Goal: Information Seeking & Learning: Compare options

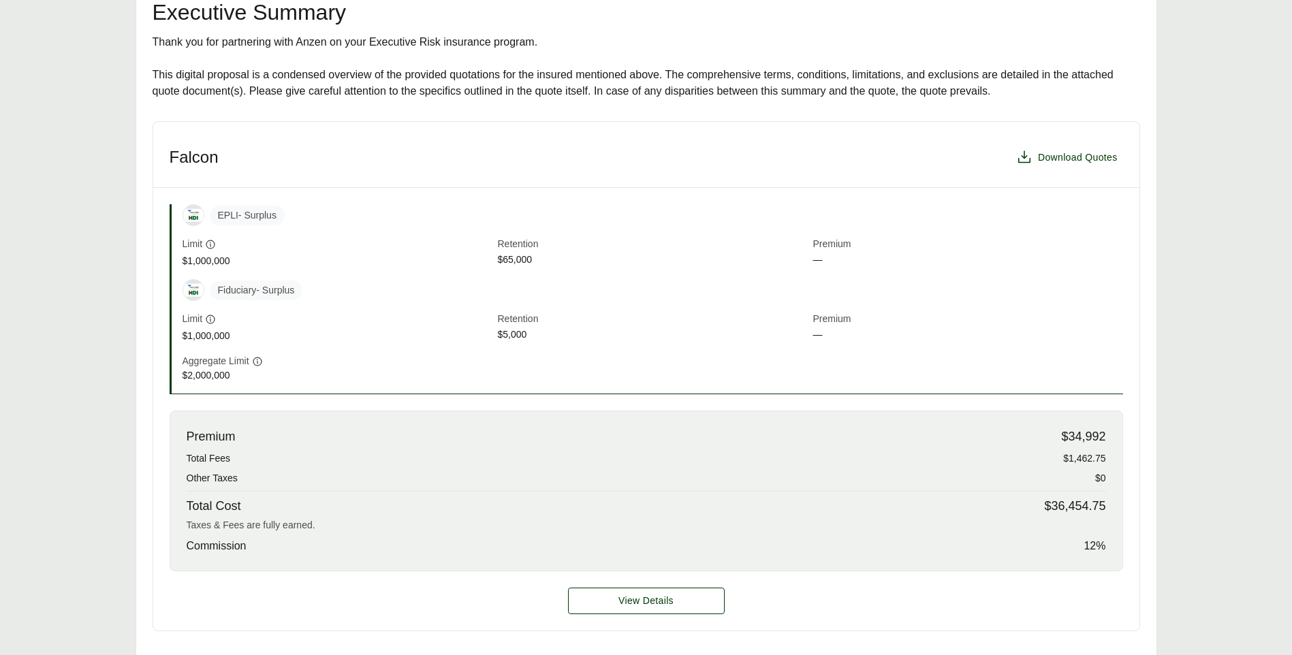
scroll to position [341, 0]
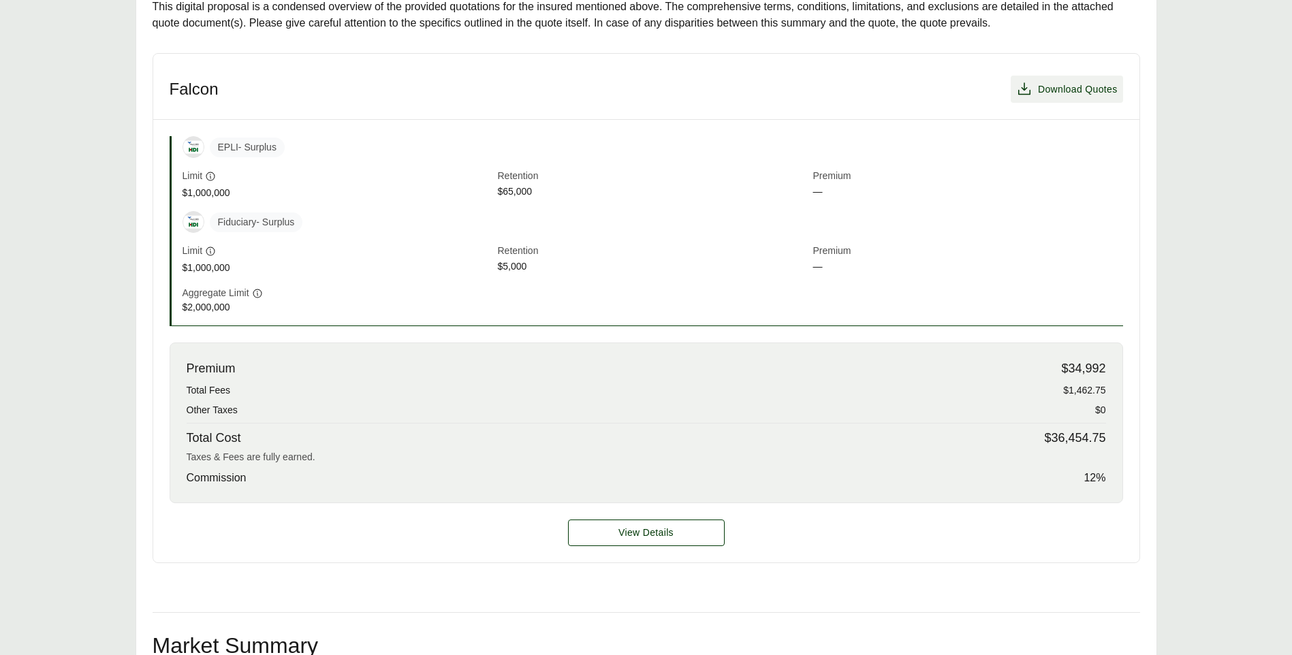
click at [1061, 95] on span "Download Quotes" at bounding box center [1078, 89] width 80 height 14
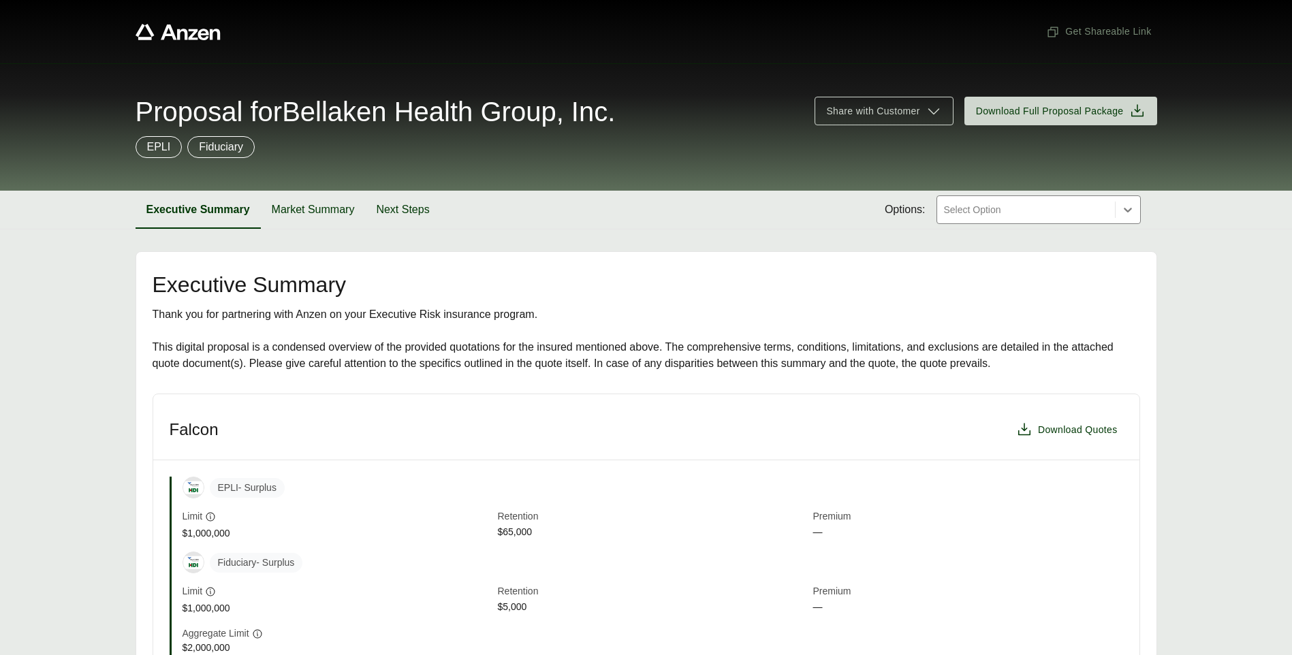
scroll to position [68, 0]
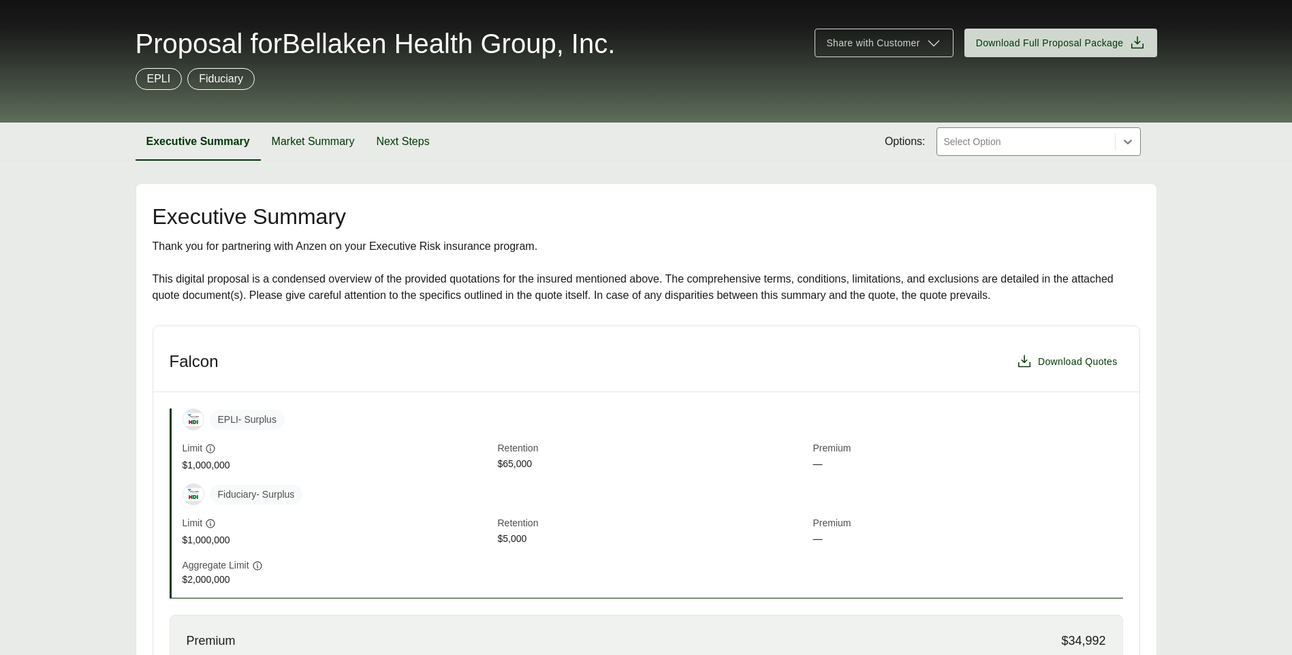
click at [516, 435] on div "EPLI - Surplus Limit $1,000,000 Retention $65,000 Premium —" at bounding box center [653, 441] width 941 height 64
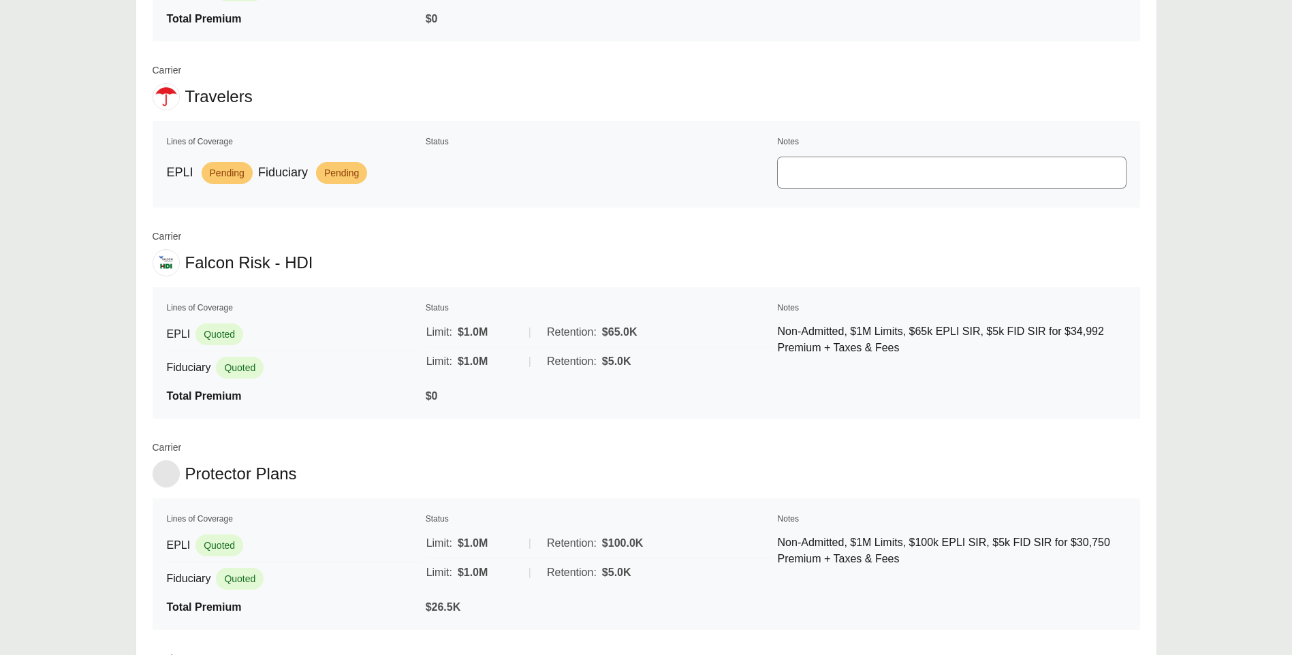
scroll to position [1401, 0]
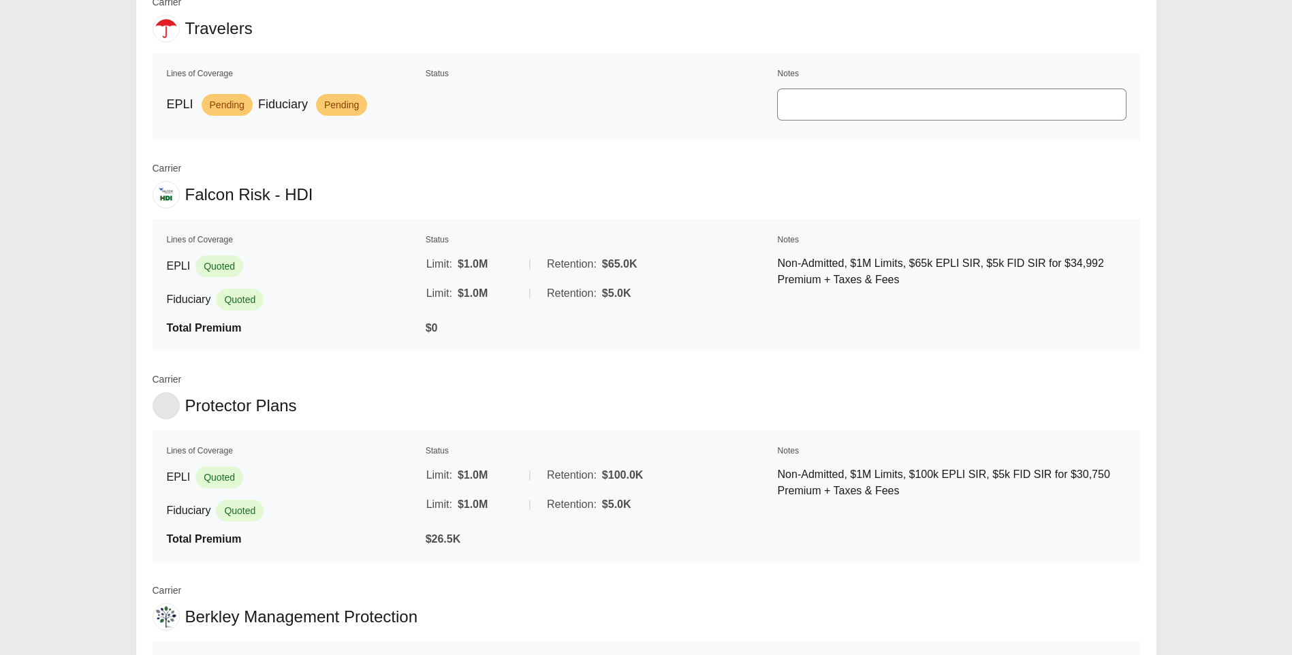
click at [222, 414] on span "Protector Plans" at bounding box center [241, 406] width 112 height 20
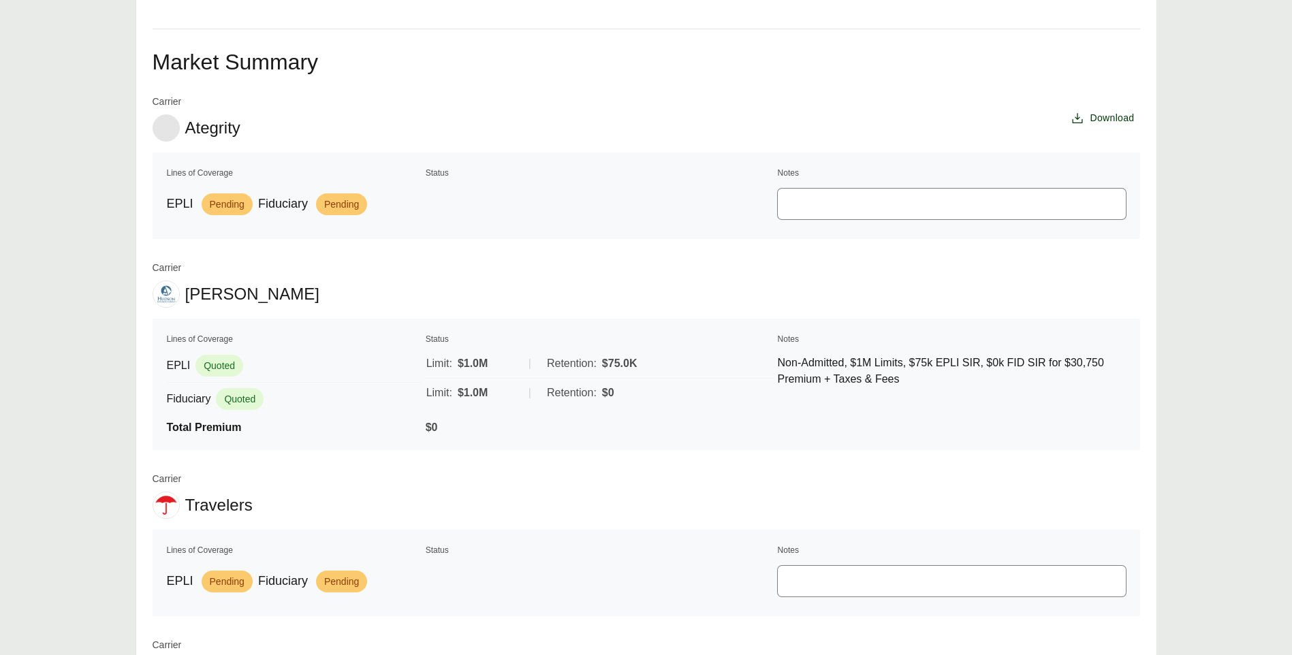
scroll to position [856, 0]
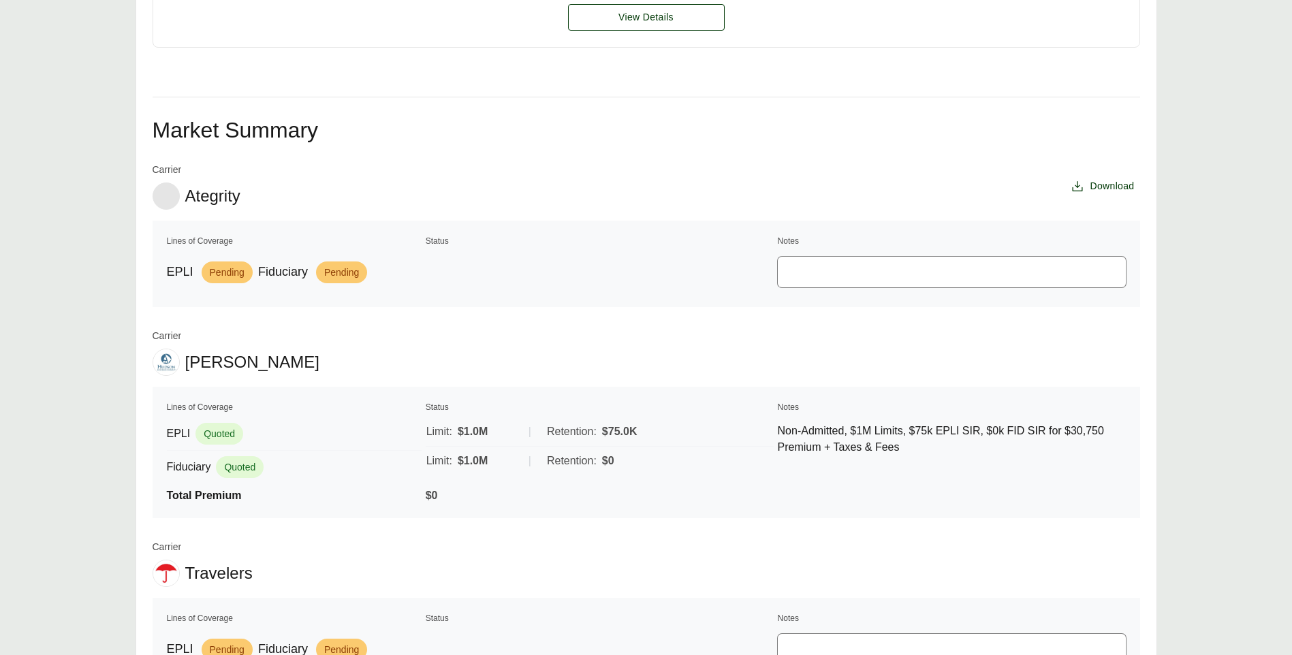
click at [443, 482] on td "Limit: $1.0M | Retention: $75.0K Limit: $1.0M | Retention: $0" at bounding box center [599, 450] width 349 height 67
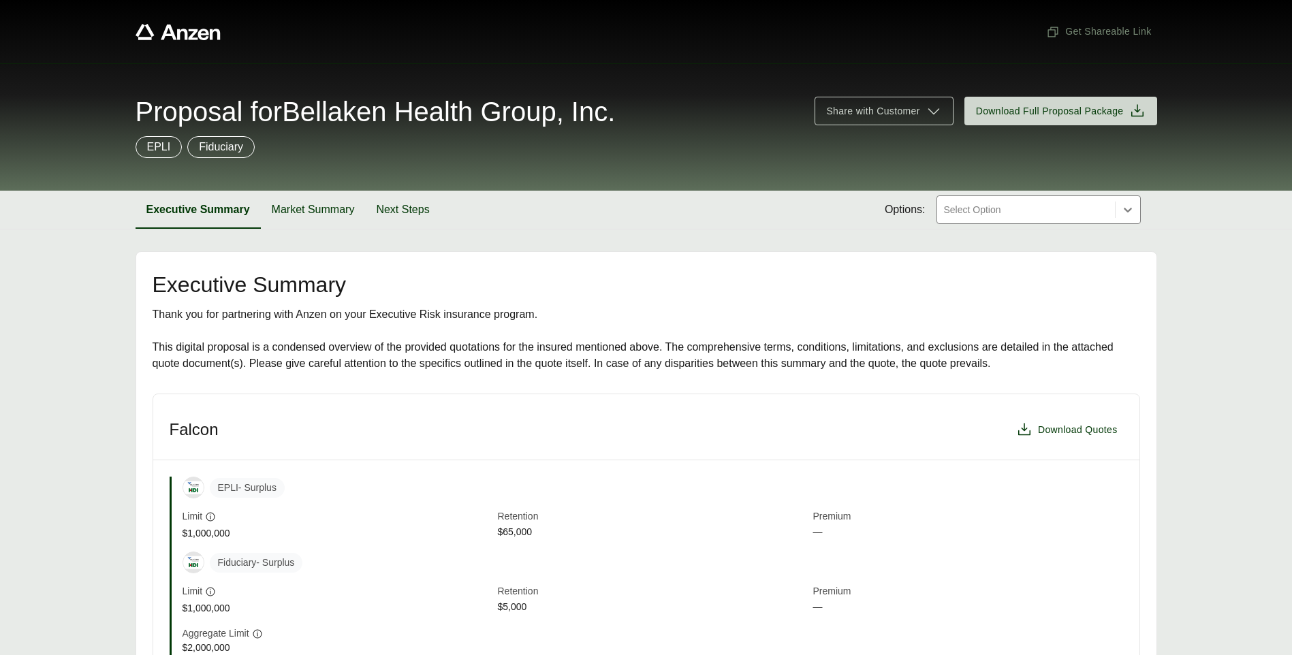
scroll to position [136, 0]
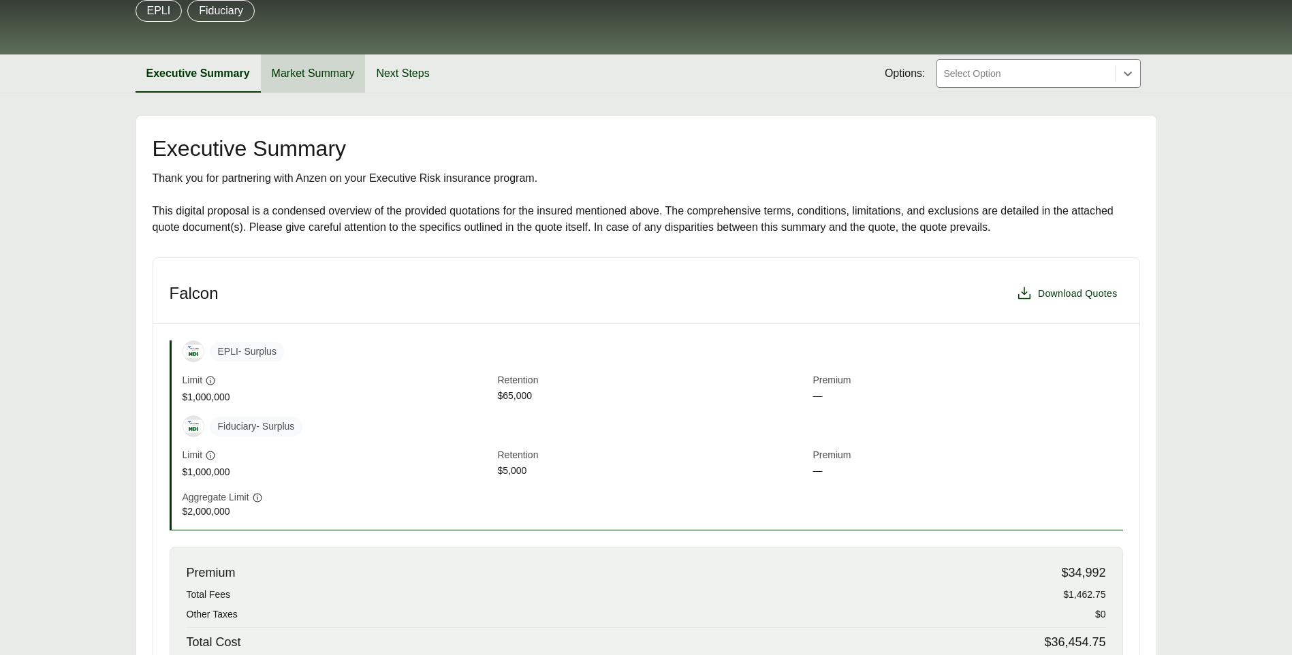
click at [311, 63] on button "Market Summary" at bounding box center [313, 74] width 105 height 38
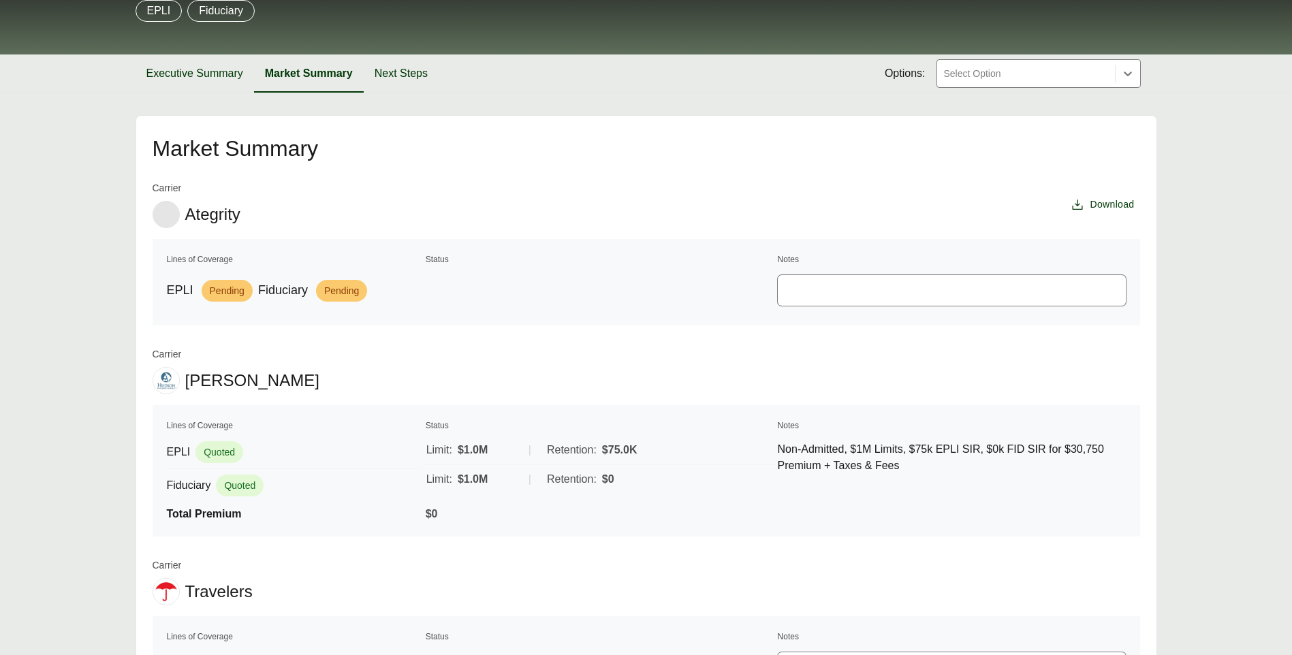
click at [267, 499] on div "Fiduciary Quoted" at bounding box center [294, 485] width 255 height 33
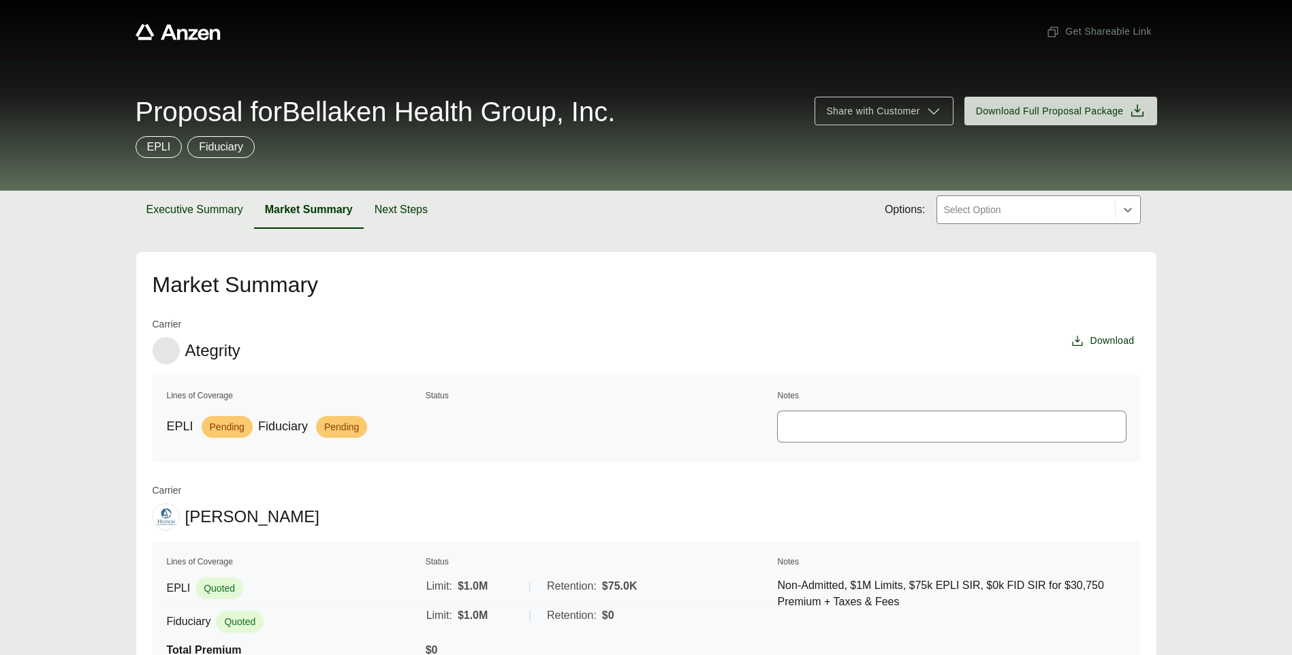
scroll to position [136, 0]
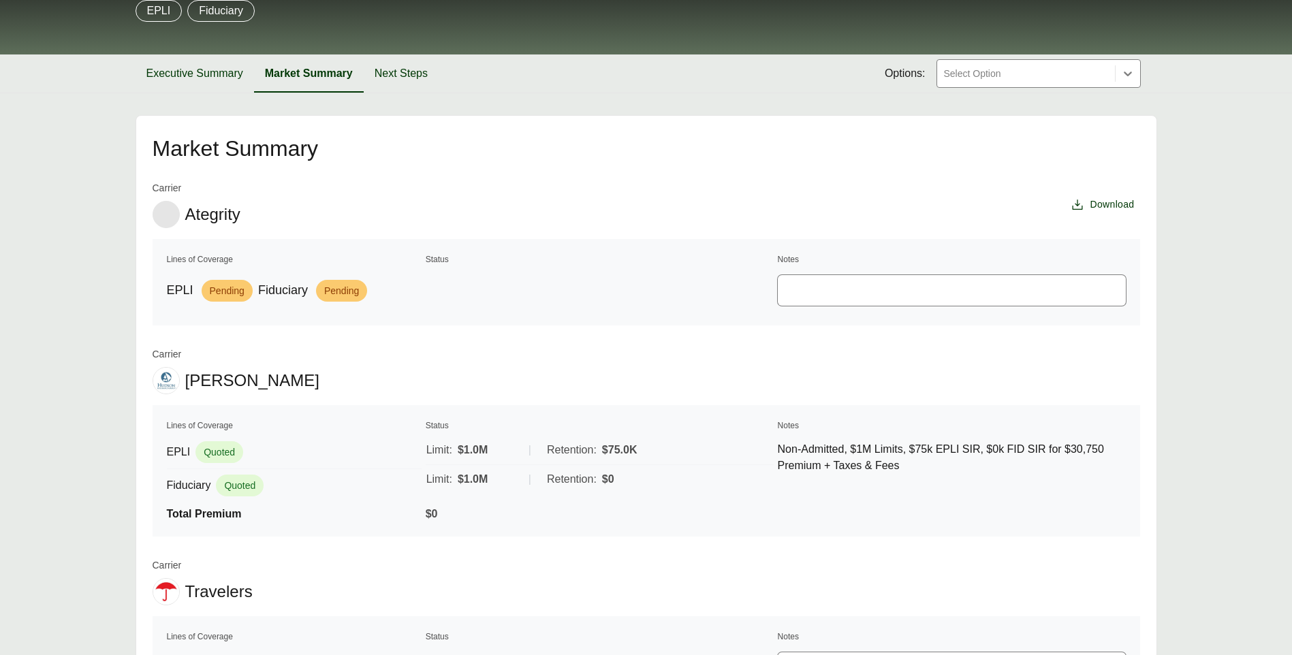
click at [672, 518] on div "$0" at bounding box center [600, 514] width 348 height 16
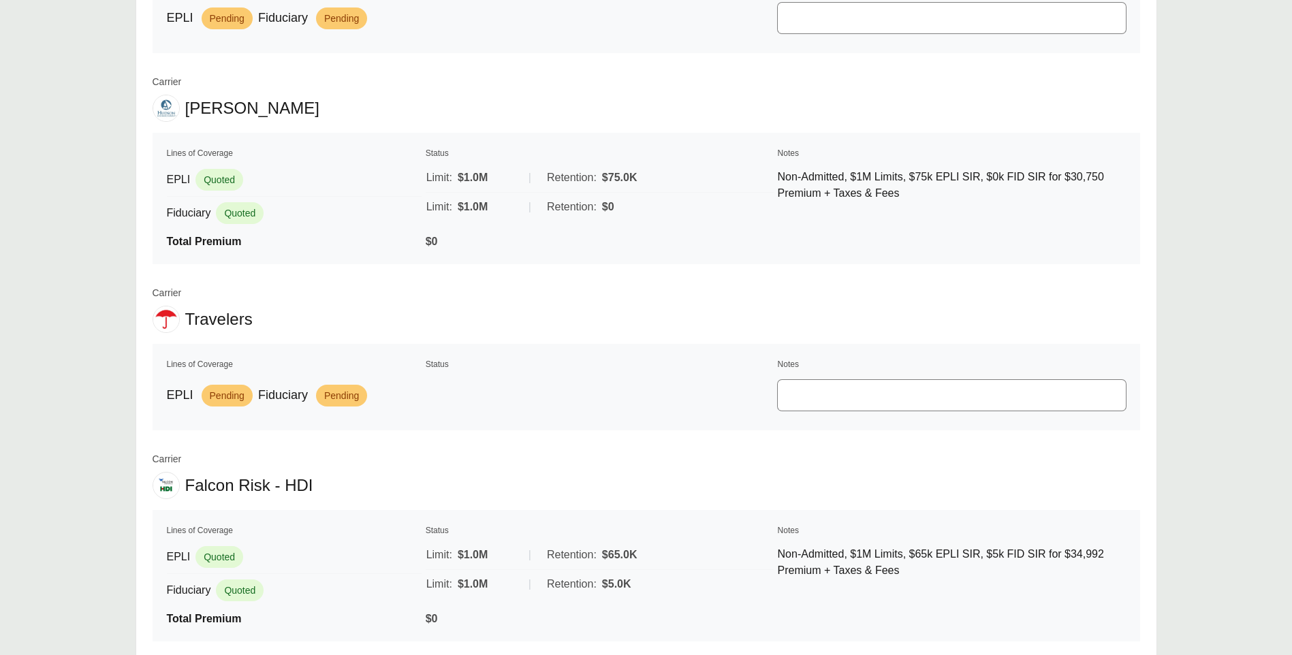
scroll to position [477, 0]
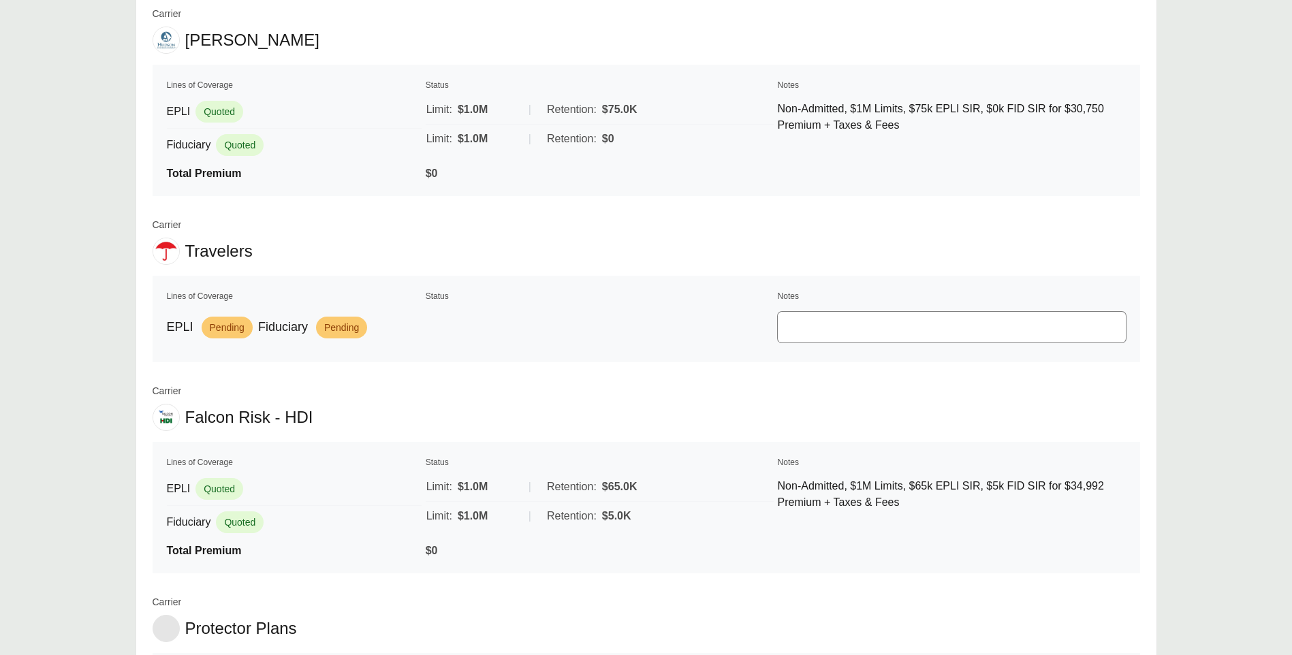
click at [311, 473] on div "EPLI Quoted" at bounding box center [294, 489] width 255 height 33
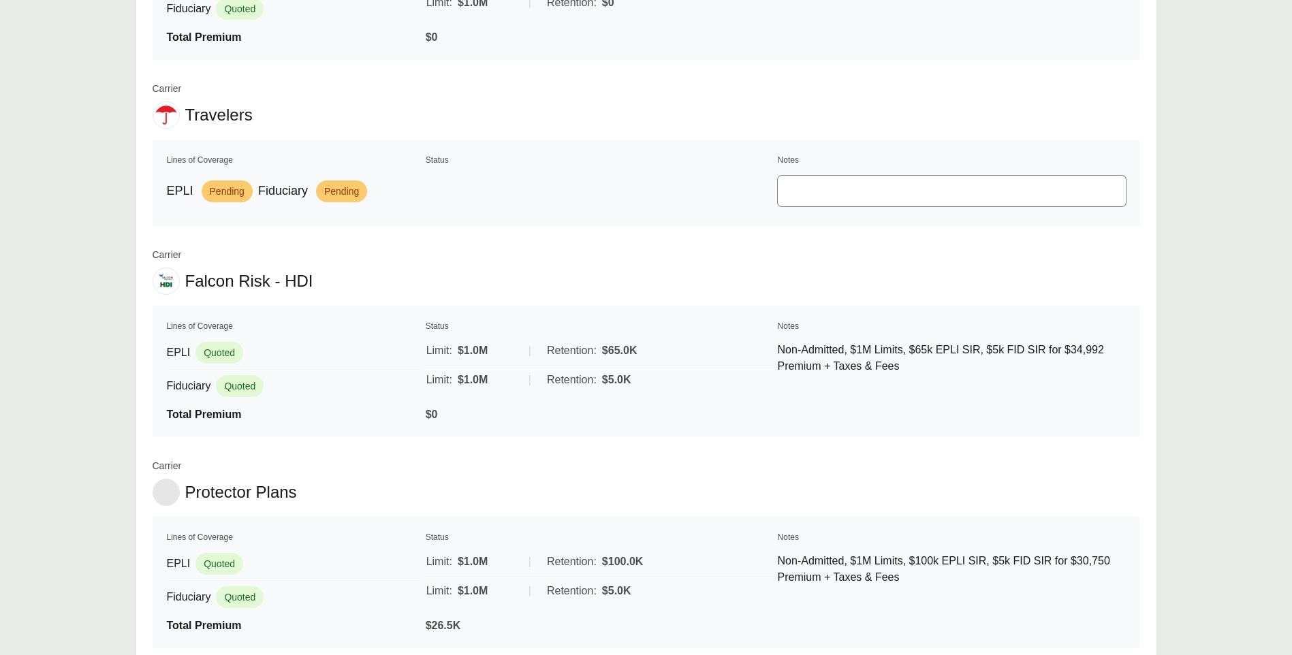
click at [168, 285] on img at bounding box center [166, 281] width 26 height 16
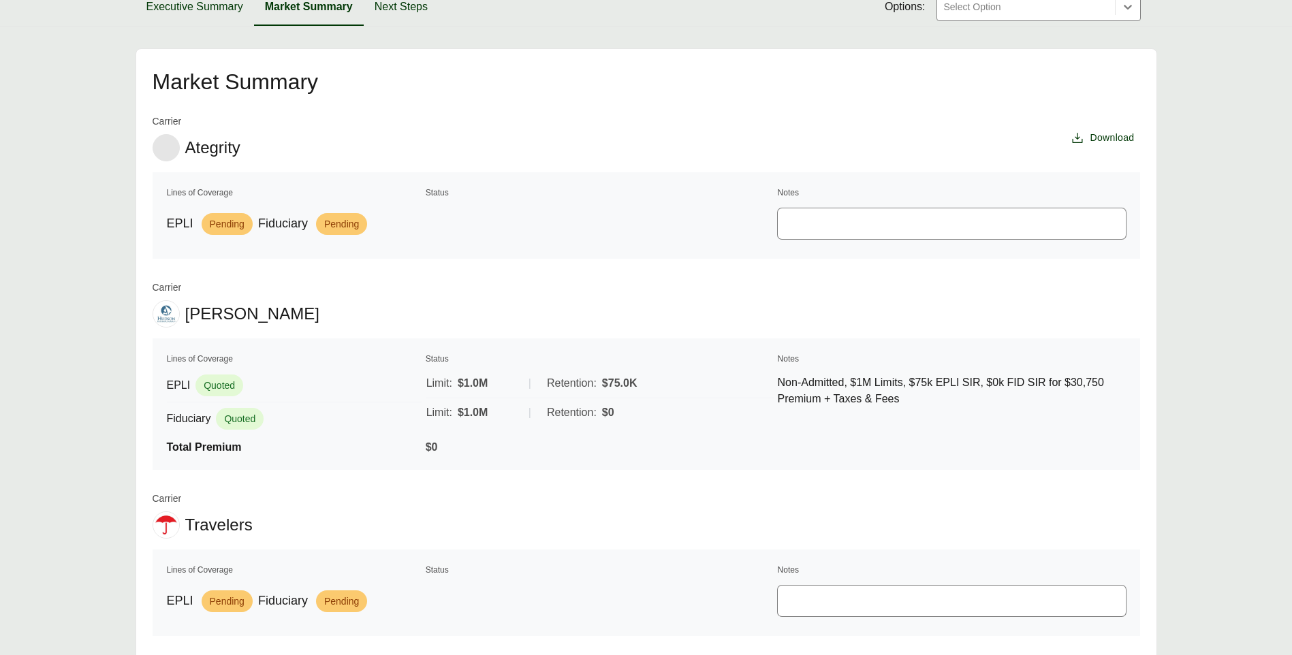
scroll to position [0, 0]
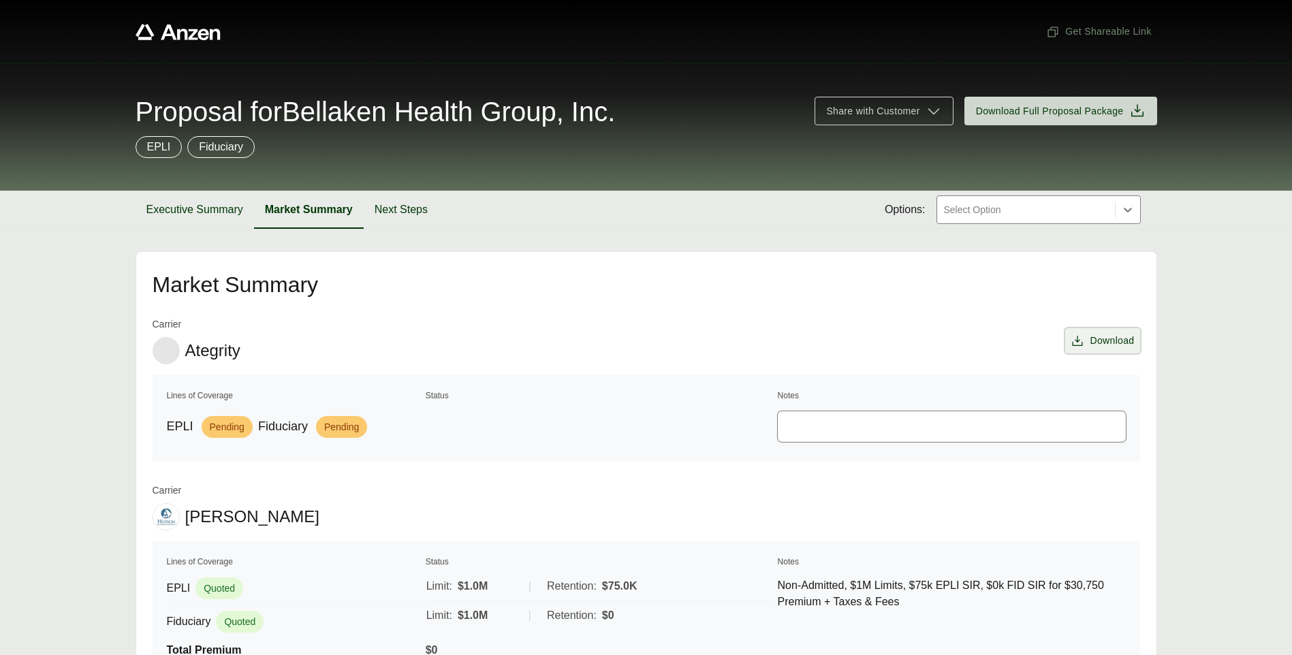
click at [1120, 342] on span "Download" at bounding box center [1112, 341] width 44 height 14
click at [1095, 339] on span "Download" at bounding box center [1112, 341] width 44 height 14
click at [1086, 359] on div "Carrier Ategrity Download" at bounding box center [647, 340] width 988 height 47
click at [1099, 344] on span "Download" at bounding box center [1112, 341] width 44 height 14
click at [1100, 343] on span "Download" at bounding box center [1112, 341] width 44 height 14
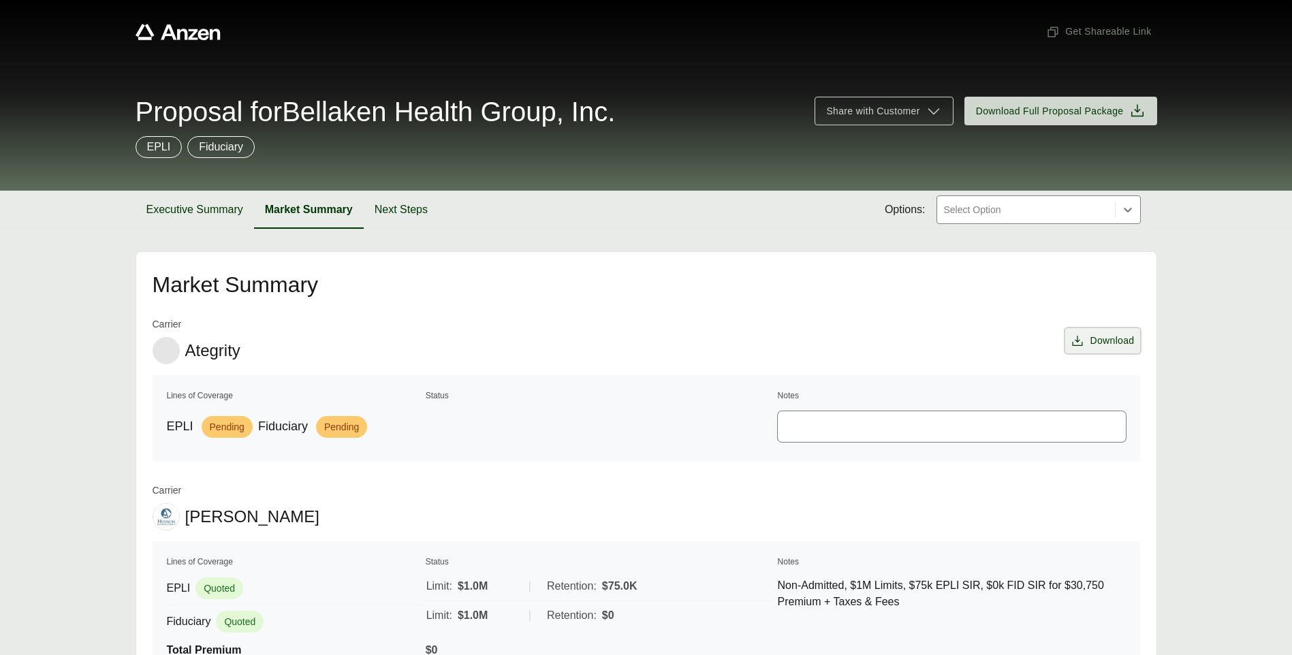
click at [1079, 345] on icon at bounding box center [1078, 340] width 10 height 10
click at [183, 217] on button "Executive Summary" at bounding box center [195, 210] width 119 height 38
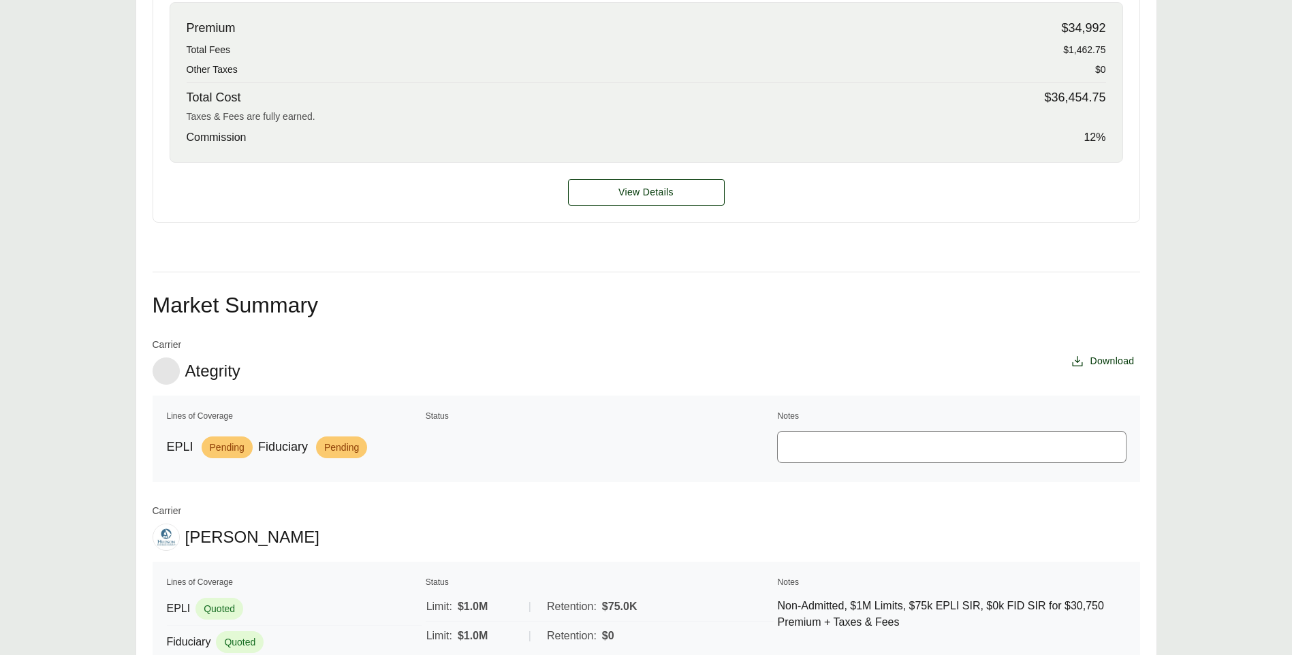
scroll to position [749, 0]
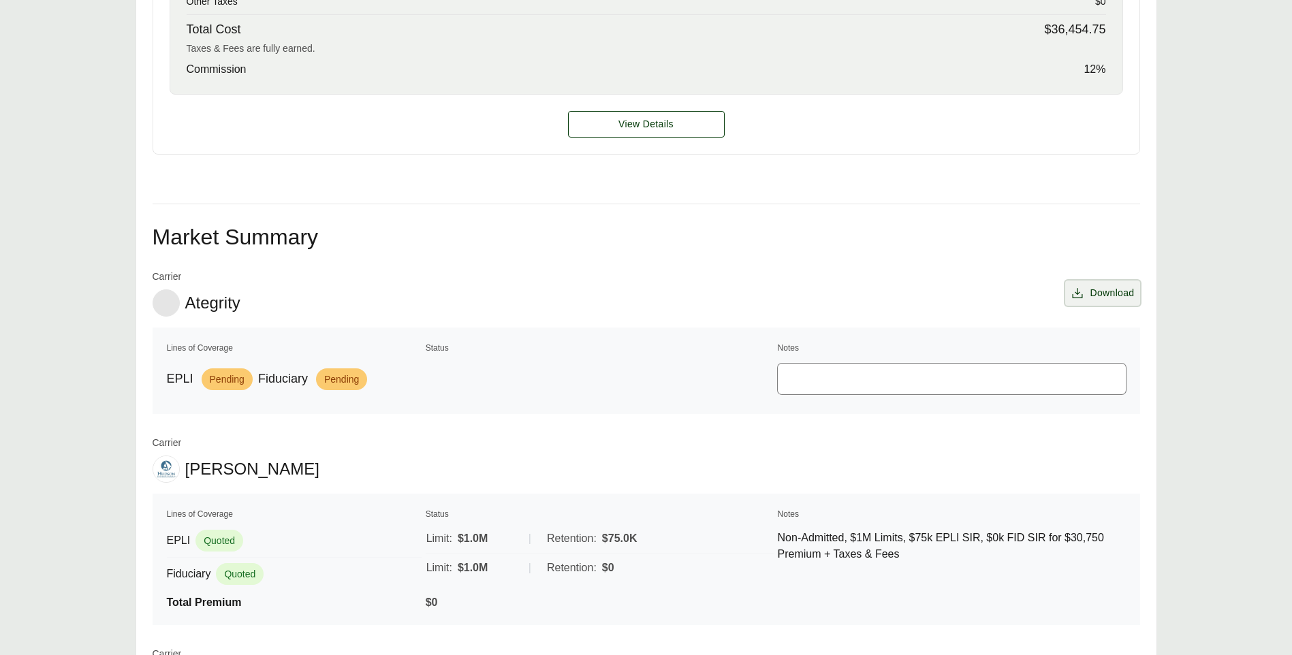
click at [1089, 290] on span "Download" at bounding box center [1102, 293] width 63 height 14
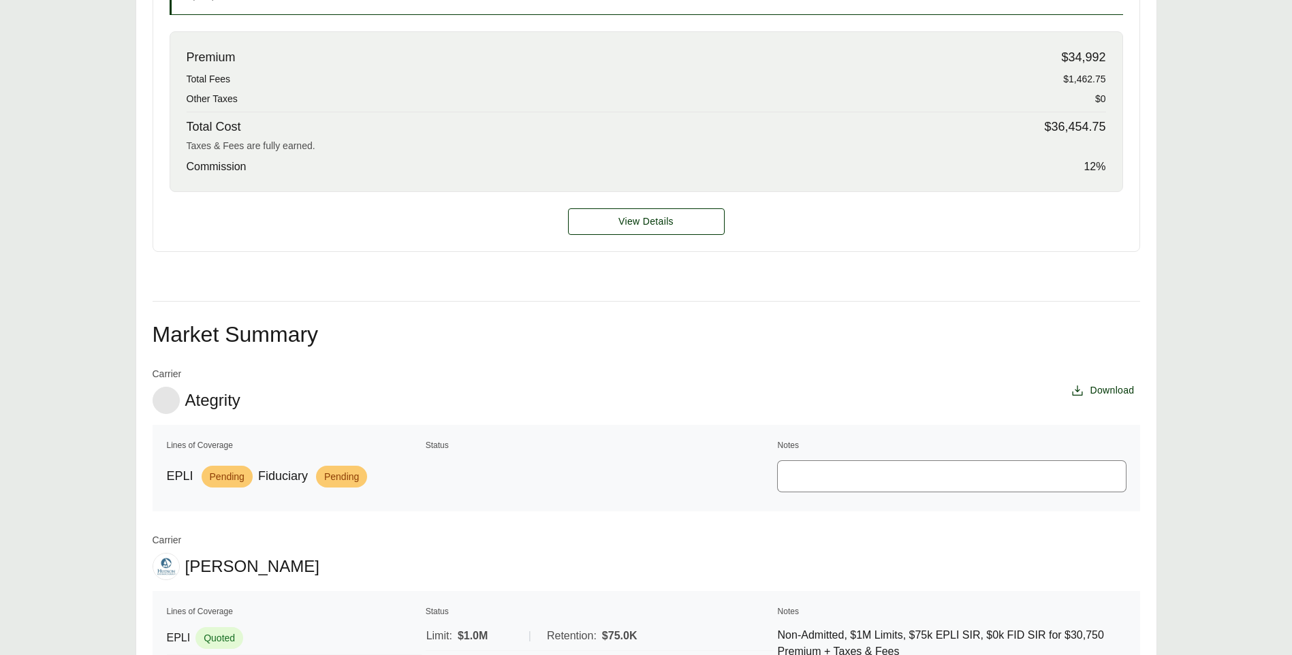
scroll to position [584, 0]
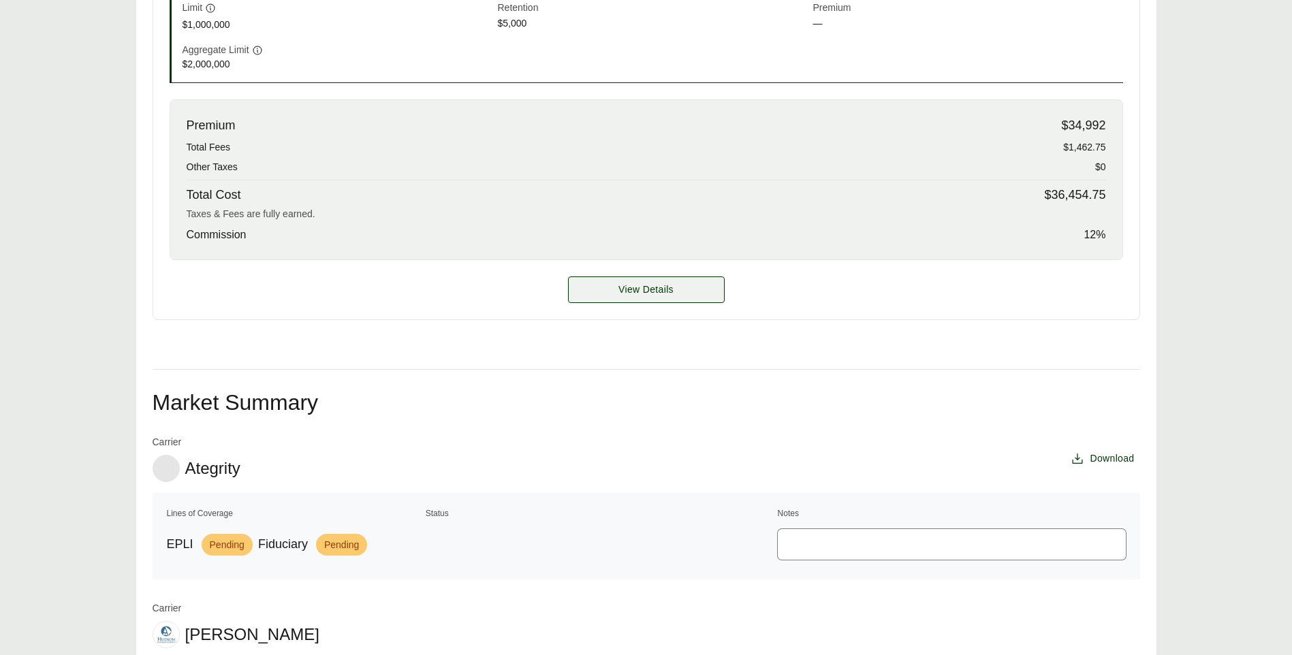
click at [672, 292] on span "View Details" at bounding box center [646, 290] width 55 height 14
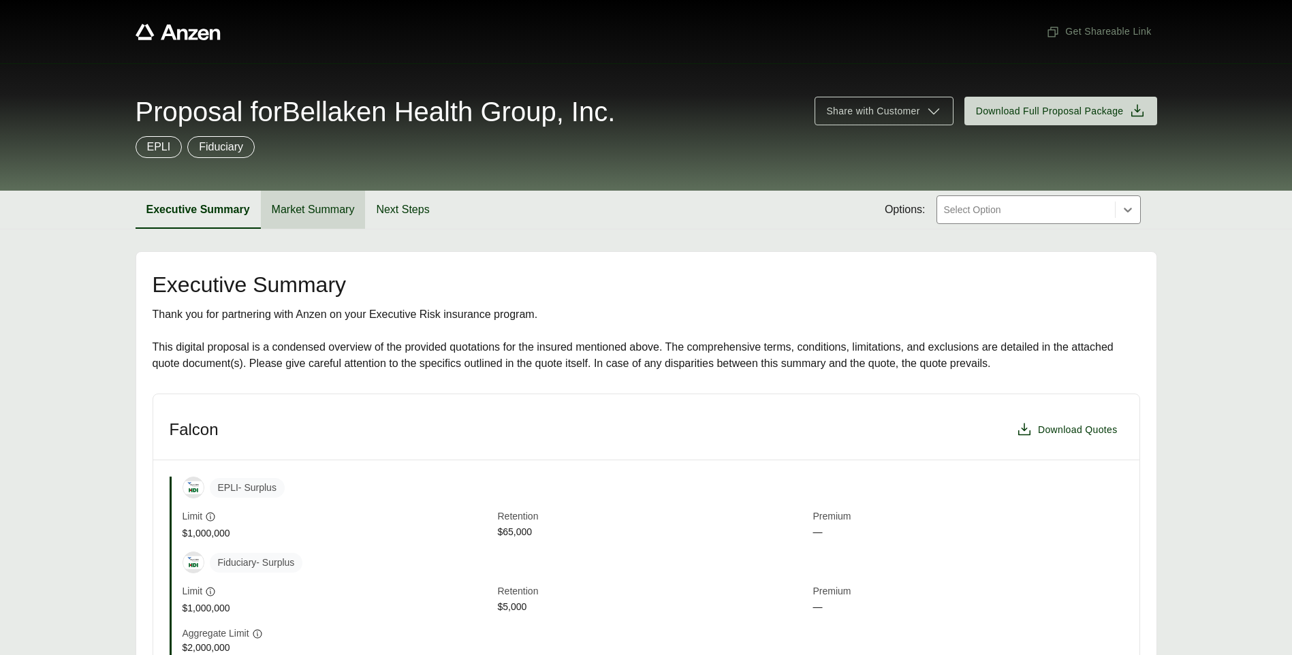
click at [290, 199] on button "Market Summary" at bounding box center [313, 210] width 105 height 38
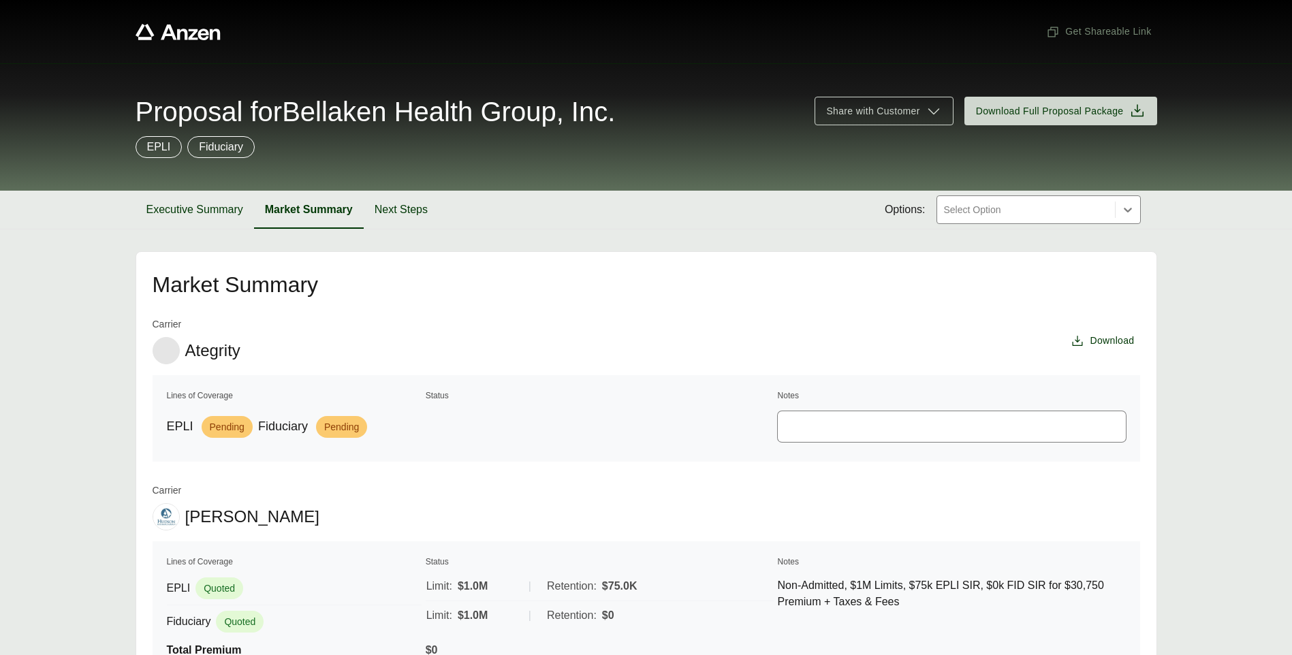
scroll to position [136, 0]
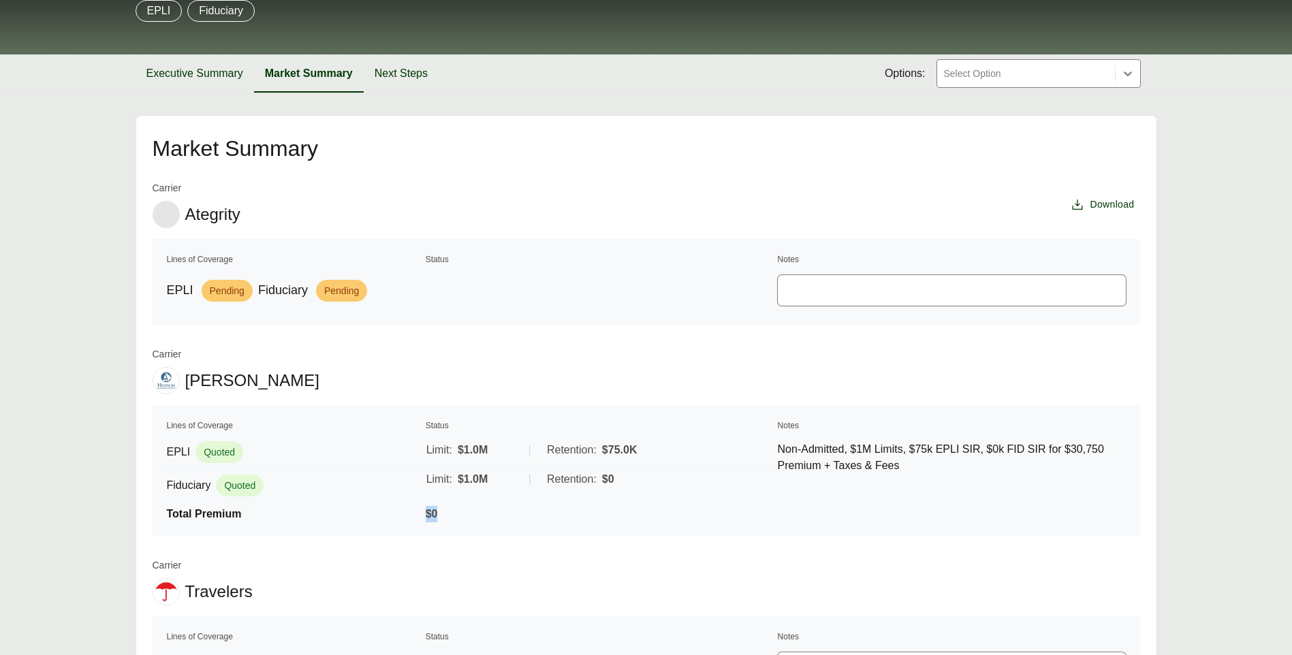
drag, startPoint x: 428, startPoint y: 514, endPoint x: 439, endPoint y: 520, distance: 13.1
click at [439, 520] on div "$0" at bounding box center [600, 514] width 348 height 16
drag, startPoint x: 439, startPoint y: 520, endPoint x: 629, endPoint y: 514, distance: 189.5
click at [629, 514] on div "$0" at bounding box center [600, 514] width 348 height 16
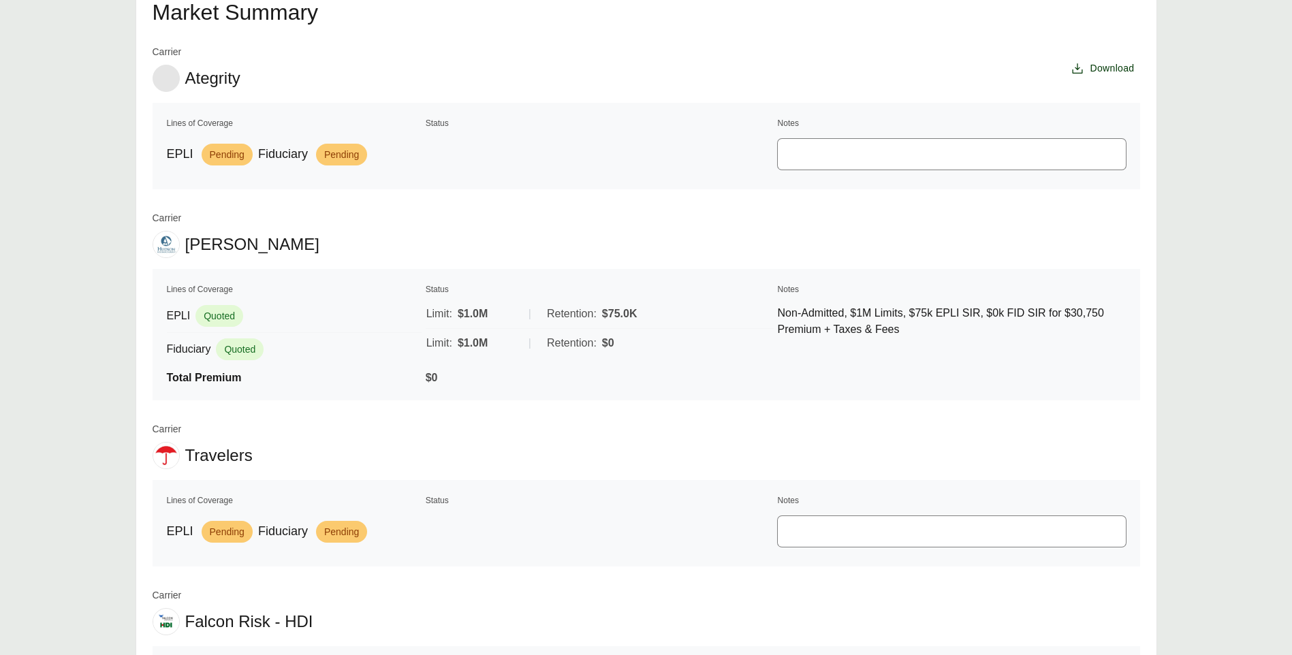
scroll to position [341, 0]
